Goal: Information Seeking & Learning: Learn about a topic

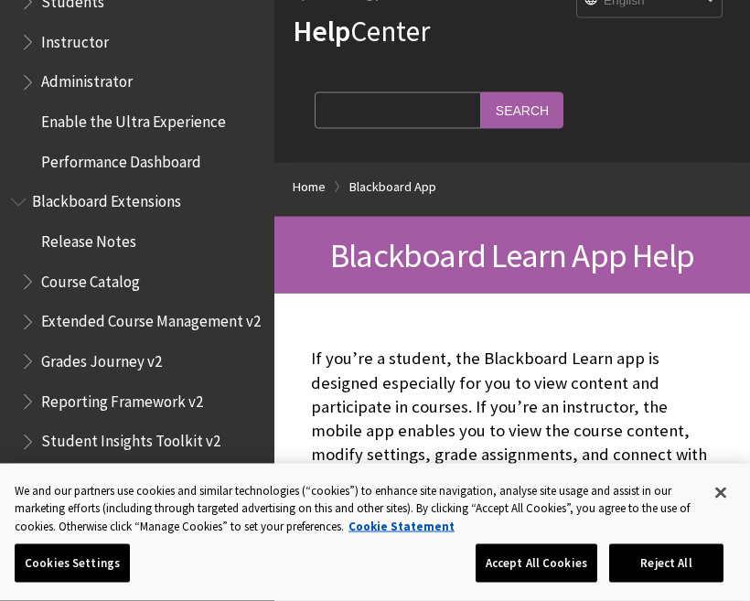
scroll to position [48, 0]
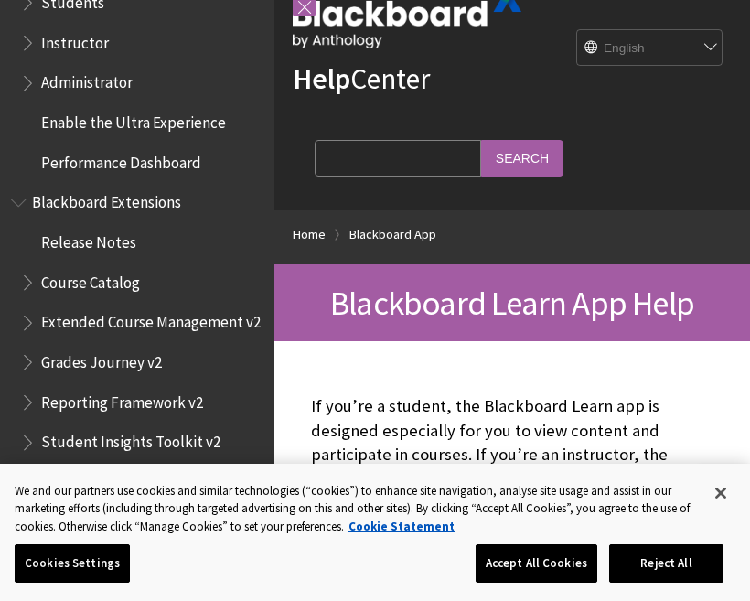
click at [85, 387] on span "Reporting Framework v2" at bounding box center [141, 402] width 243 height 31
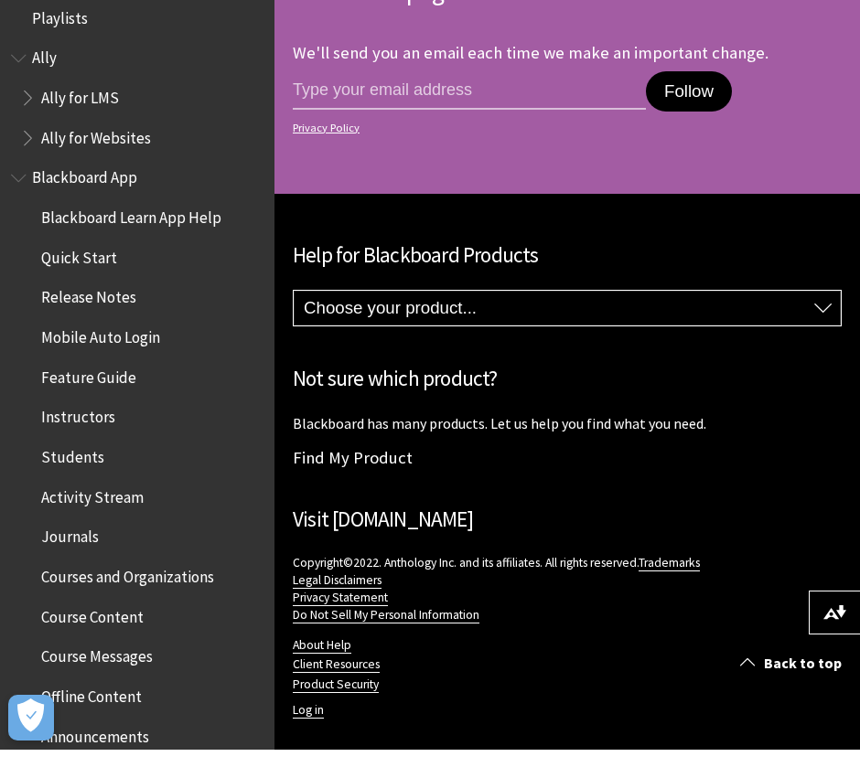
scroll to position [1085, 0]
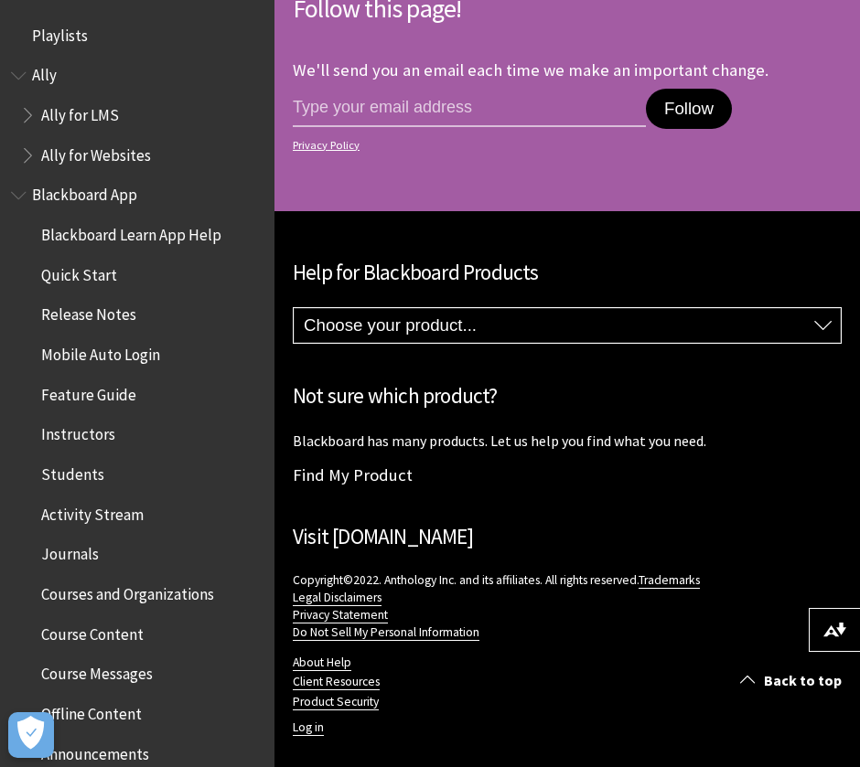
click at [326, 600] on link "About Help" at bounding box center [322, 663] width 59 height 16
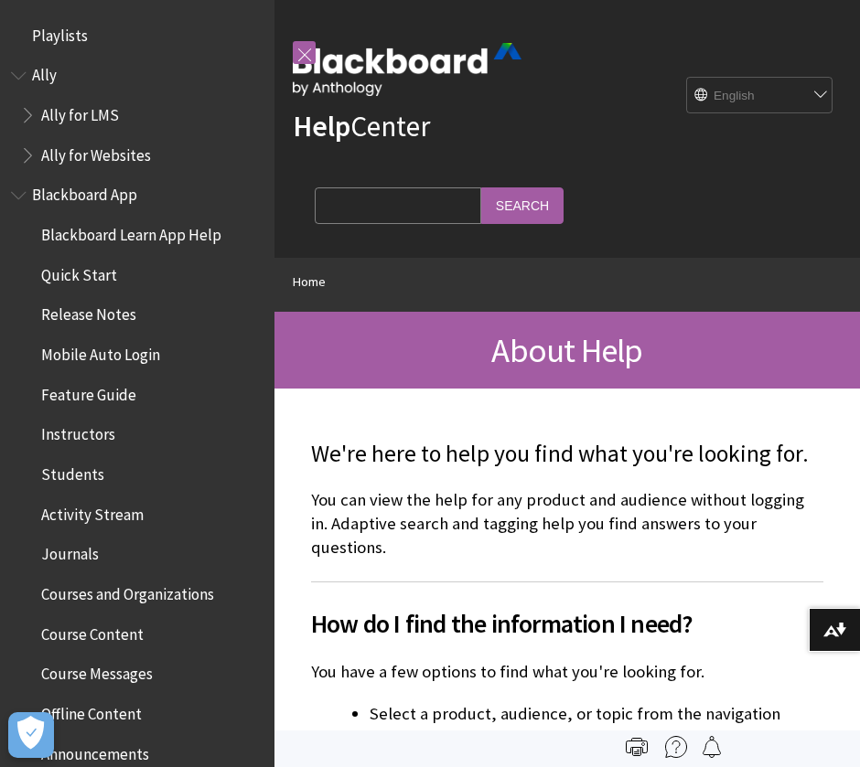
click at [123, 198] on span "Blackboard App" at bounding box center [84, 192] width 105 height 25
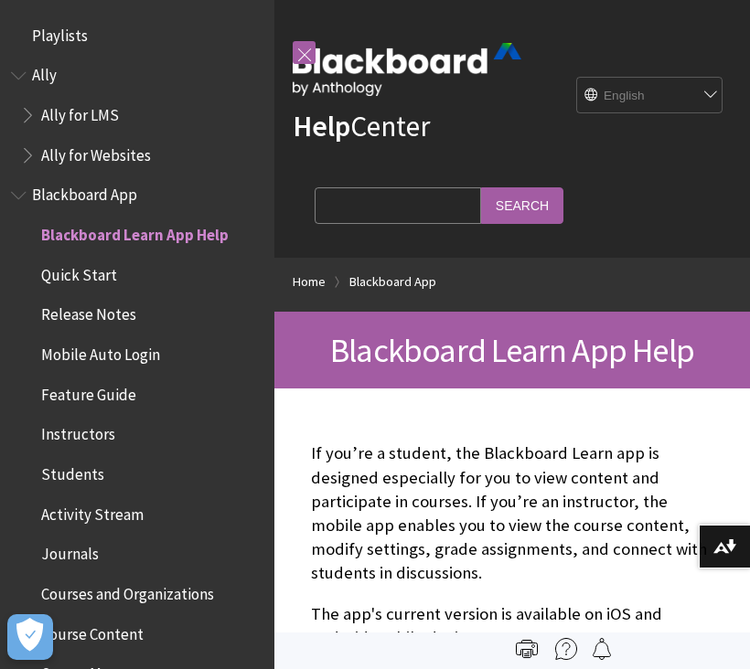
click at [123, 271] on span "Quick Start" at bounding box center [141, 275] width 243 height 31
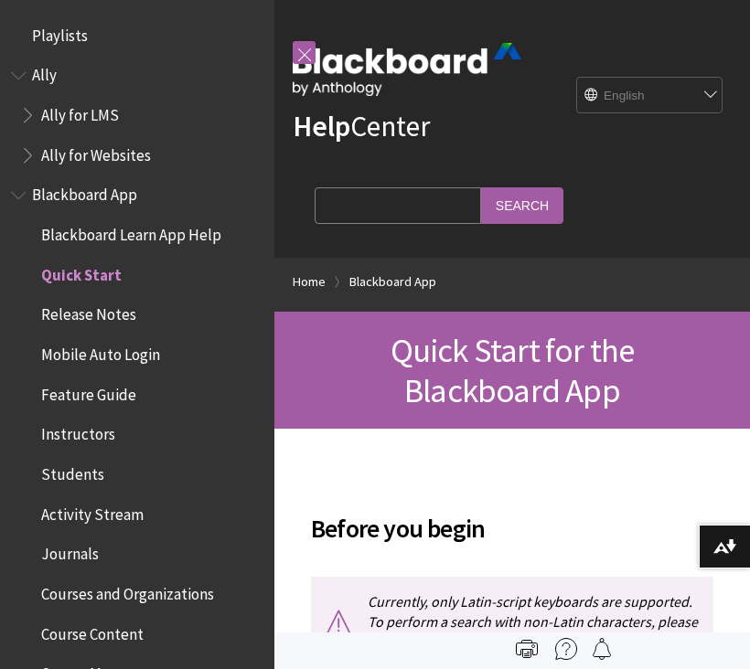
scroll to position [229, 0]
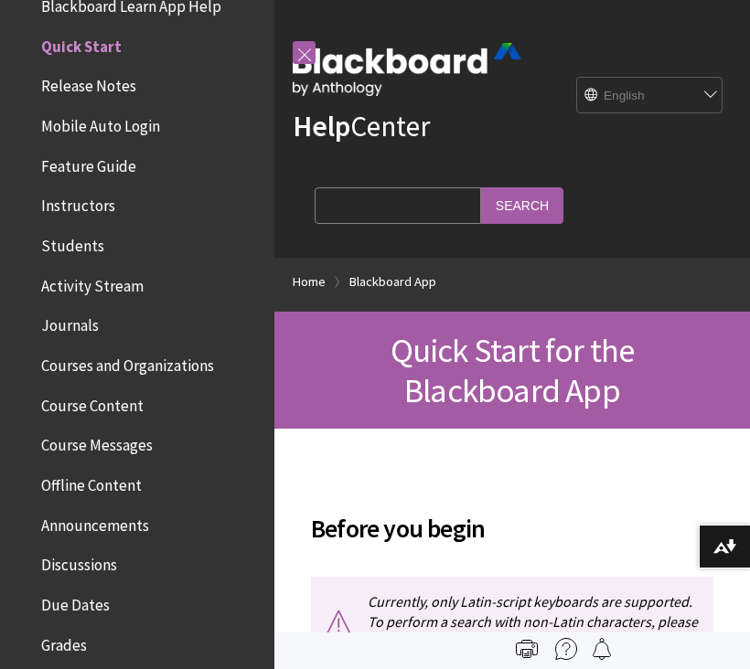
click at [64, 241] on span "Students" at bounding box center [72, 242] width 63 height 25
